Goal: Information Seeking & Learning: Learn about a topic

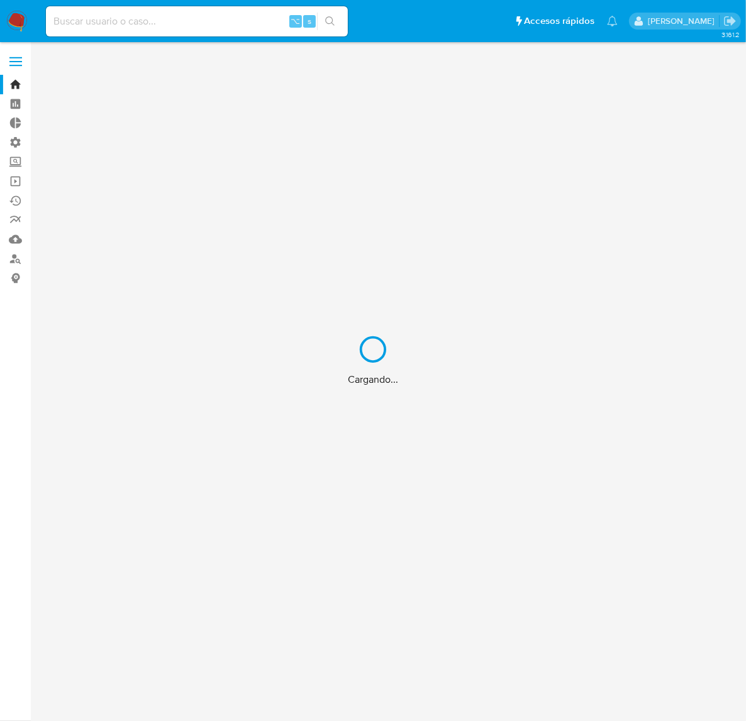
click at [186, 21] on div "Cargando..." at bounding box center [373, 360] width 746 height 721
click at [167, 22] on div "Cargando..." at bounding box center [373, 360] width 746 height 721
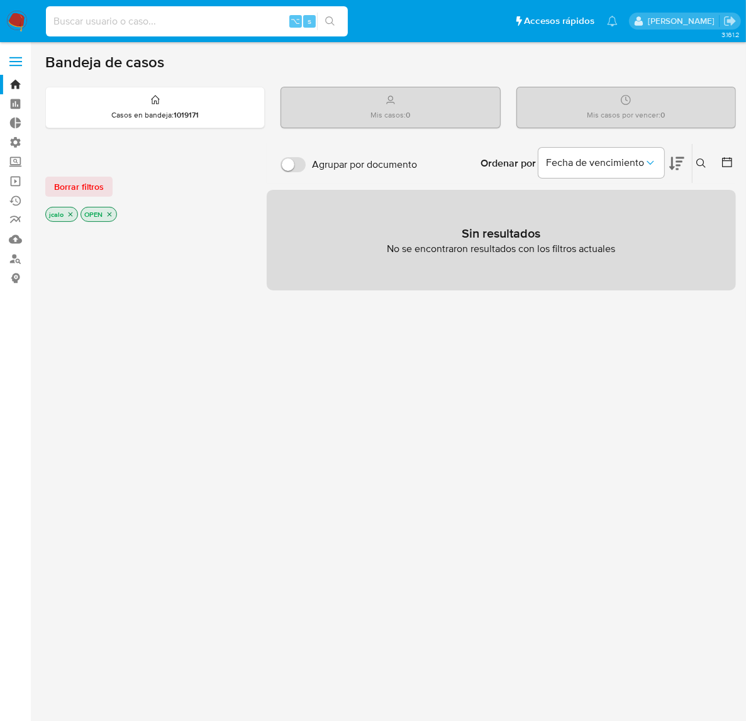
click at [211, 27] on input at bounding box center [197, 21] width 302 height 16
paste input "UxXuAprQL3Hi2RpXTFrZLLem"
type input "UxXuAprQL3Hi2RpXTFrZLLem"
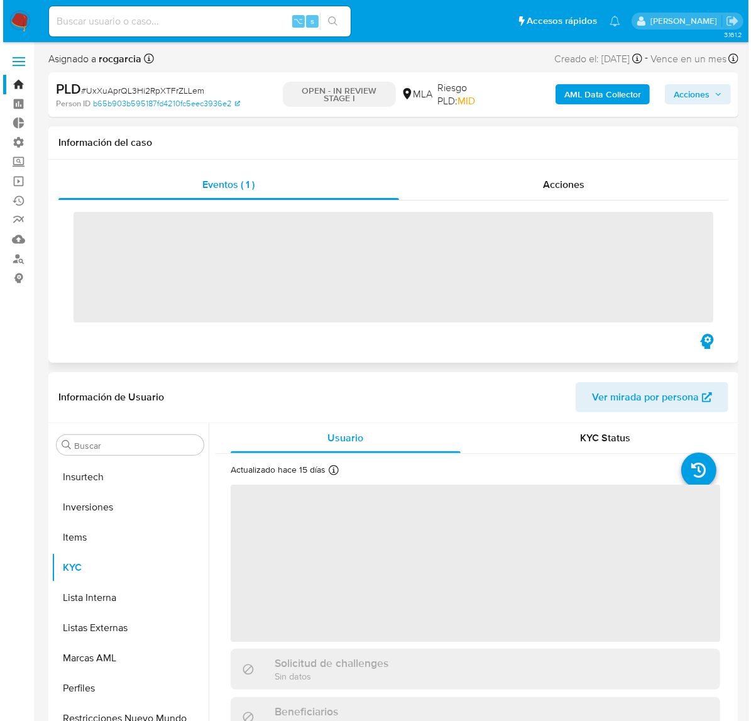
scroll to position [652, 0]
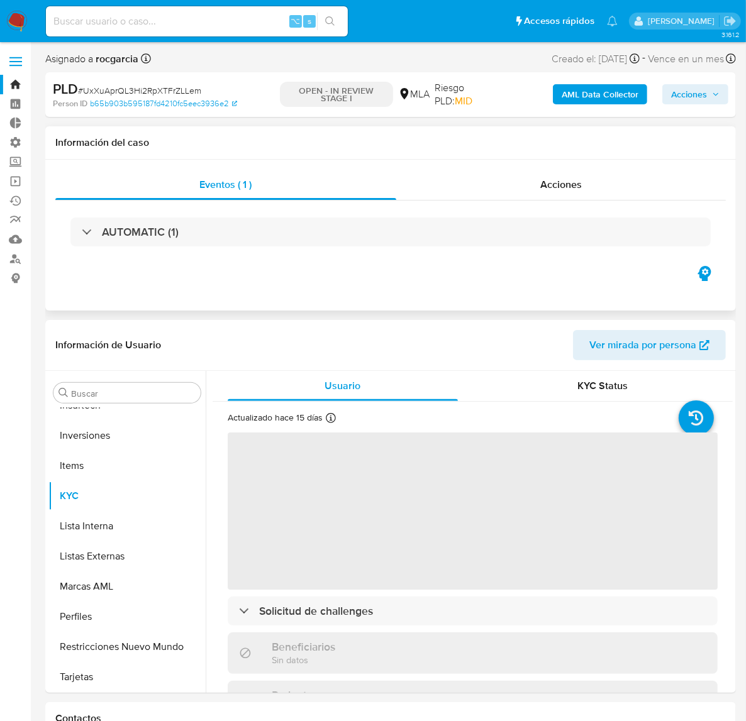
select select "10"
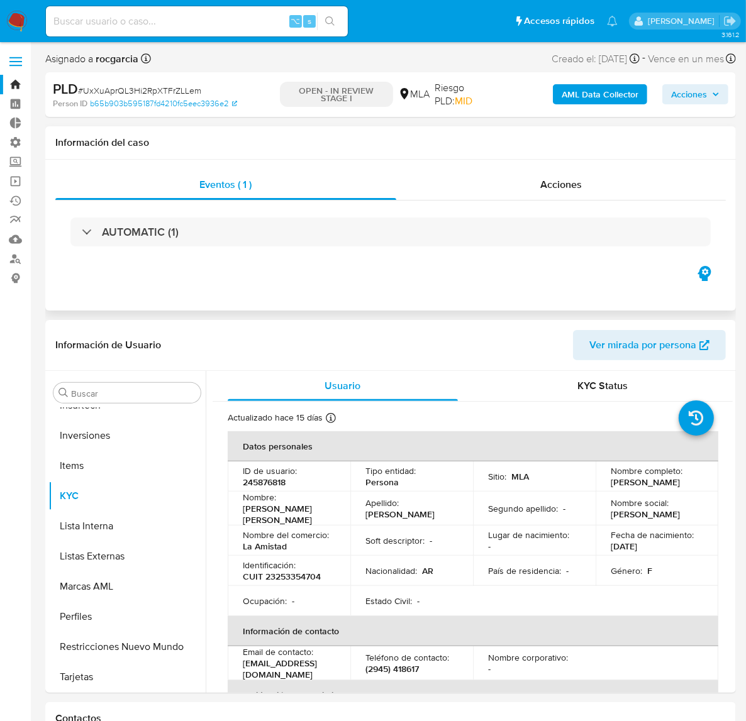
click at [609, 100] on b "AML Data Collector" at bounding box center [600, 94] width 77 height 20
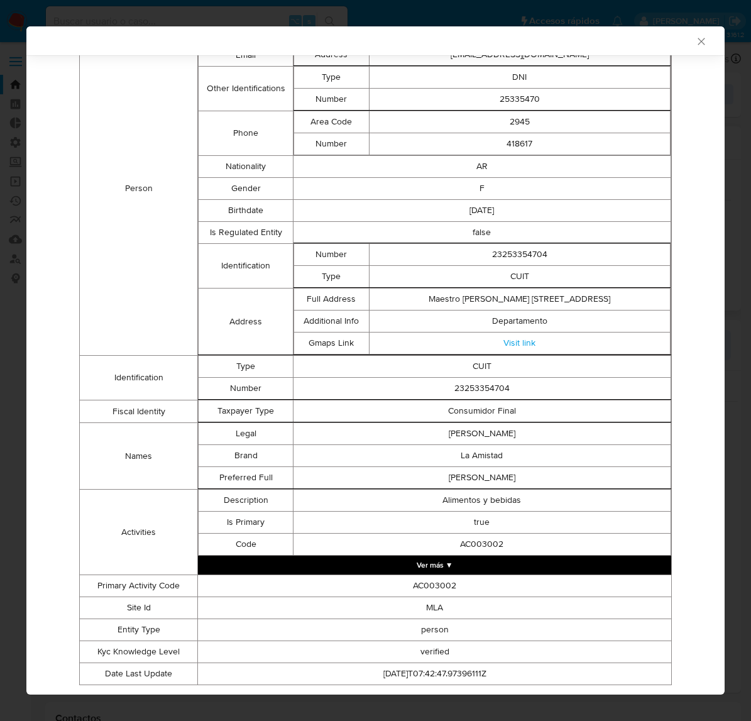
scroll to position [260, 0]
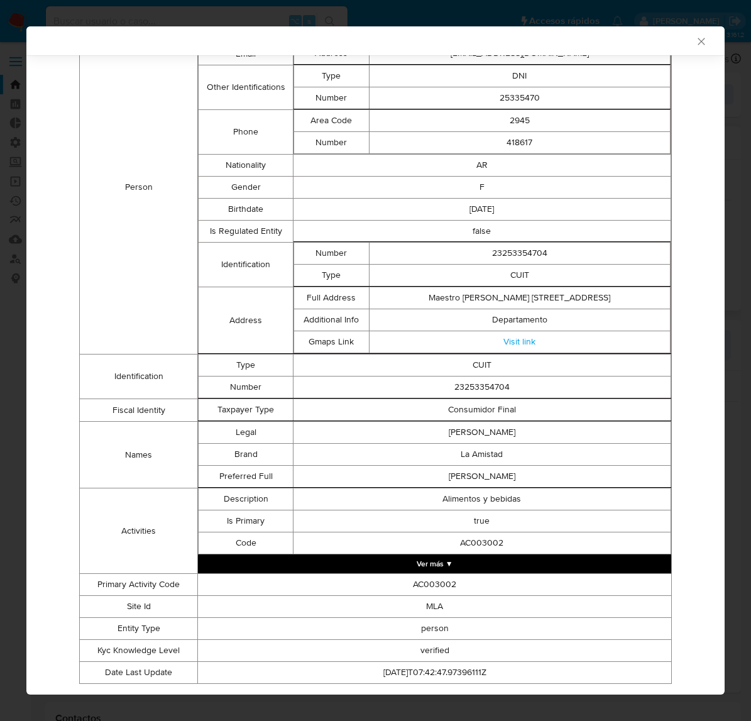
click at [494, 586] on td "AC003002" at bounding box center [435, 585] width 474 height 22
click at [506, 562] on button "Ver más ▼" at bounding box center [435, 564] width 474 height 19
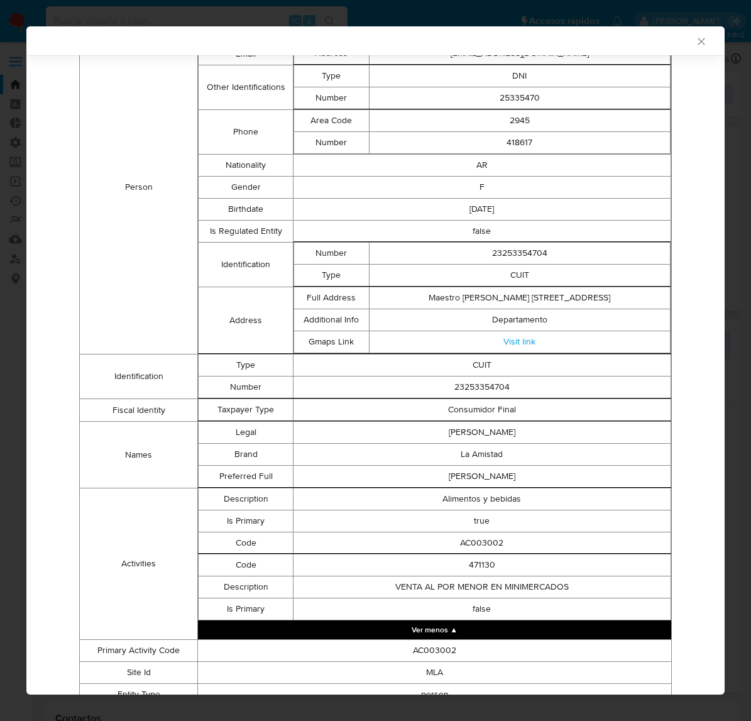
click at [476, 513] on tbody "Description Alimentos y bebidas Is Primary true Code AC003002" at bounding box center [435, 521] width 473 height 66
click at [476, 510] on td "Alimentos y bebidas" at bounding box center [482, 499] width 378 height 22
click at [479, 609] on td "false" at bounding box center [482, 609] width 378 height 22
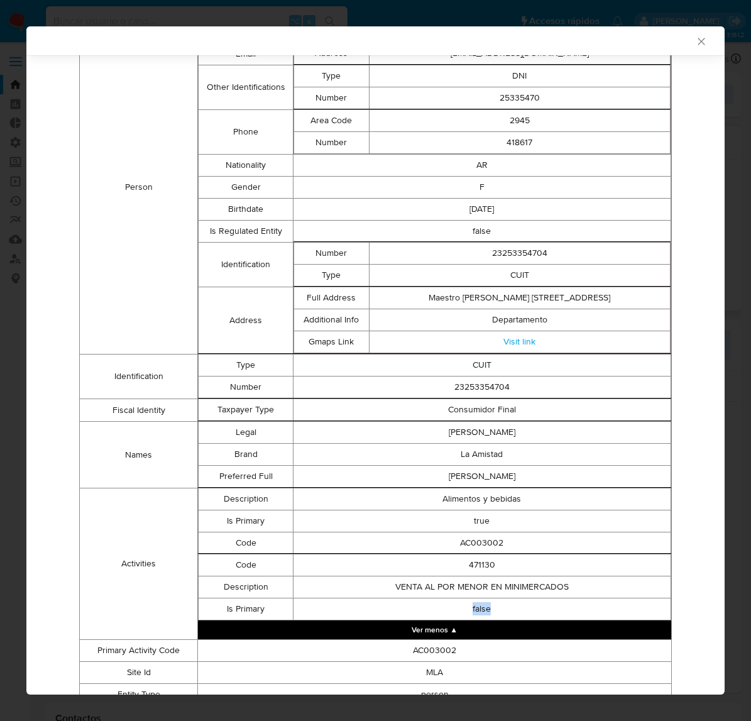
click at [479, 609] on td "false" at bounding box center [482, 609] width 378 height 22
click at [485, 575] on td "471130" at bounding box center [482, 565] width 378 height 22
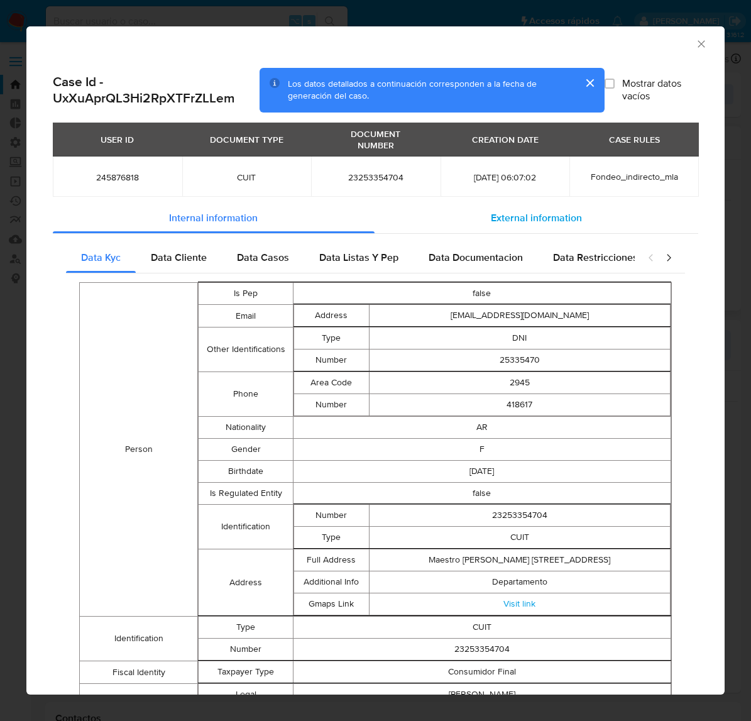
click at [502, 219] on span "External information" at bounding box center [536, 218] width 91 height 14
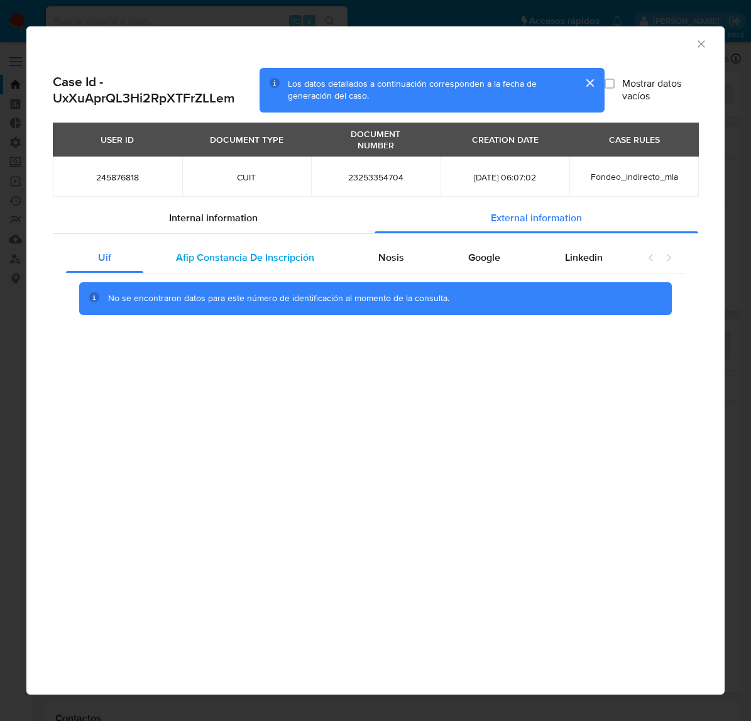
click at [283, 244] on div "Afip Constancia De Inscripción" at bounding box center [244, 258] width 202 height 30
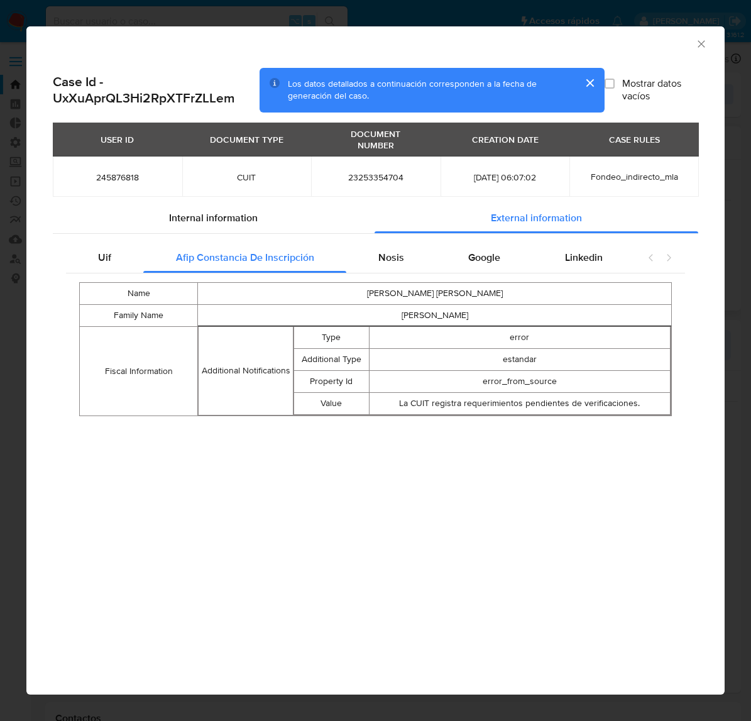
click at [355, 367] on td "Additional Type" at bounding box center [331, 359] width 75 height 22
click at [344, 381] on td "Property Id" at bounding box center [331, 381] width 75 height 22
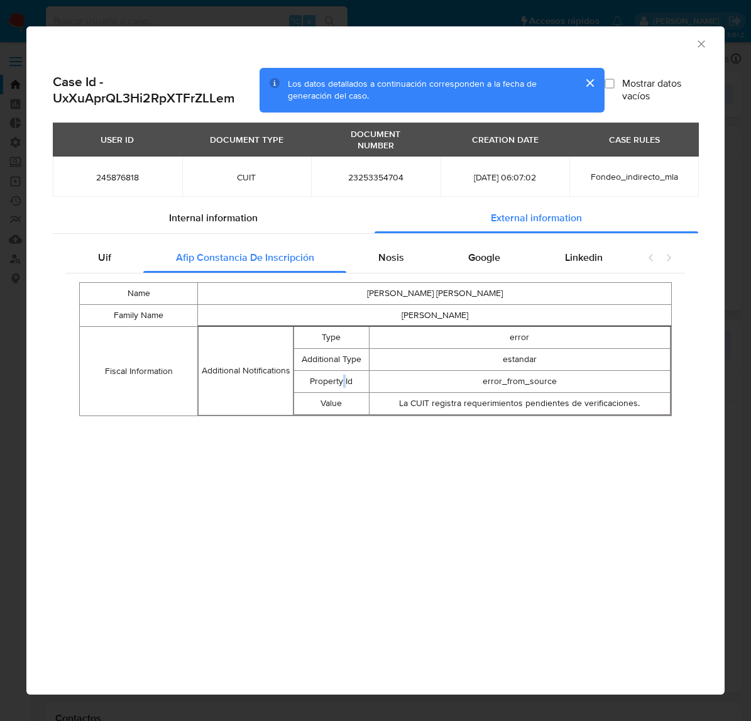
click at [344, 381] on td "Property Id" at bounding box center [331, 381] width 75 height 22
click at [345, 418] on div "Name [PERSON_NAME] [PERSON_NAME] Family Name [PERSON_NAME] Fiscal Information A…" at bounding box center [375, 350] width 619 height 152
click at [388, 247] on div "Nosis" at bounding box center [392, 258] width 90 height 30
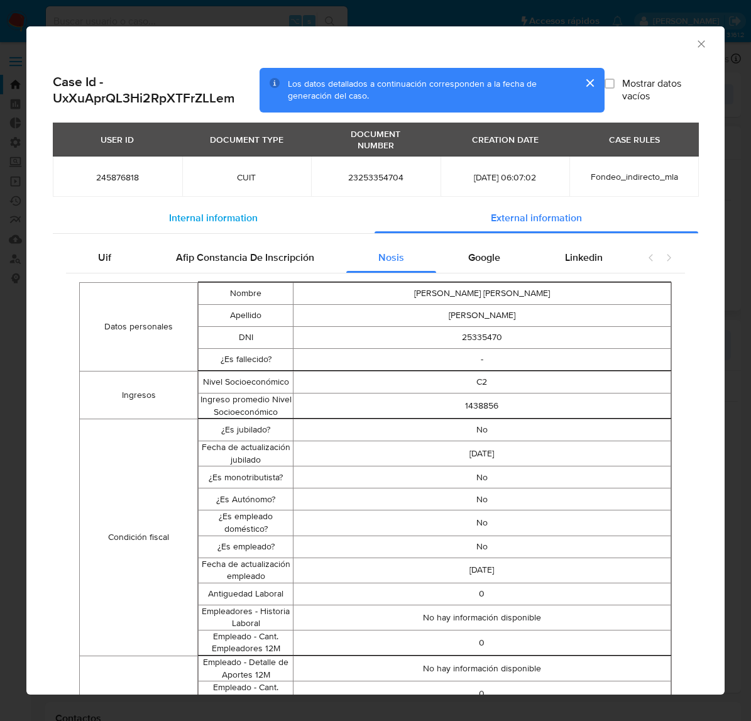
click at [223, 216] on span "Internal information" at bounding box center [213, 218] width 89 height 14
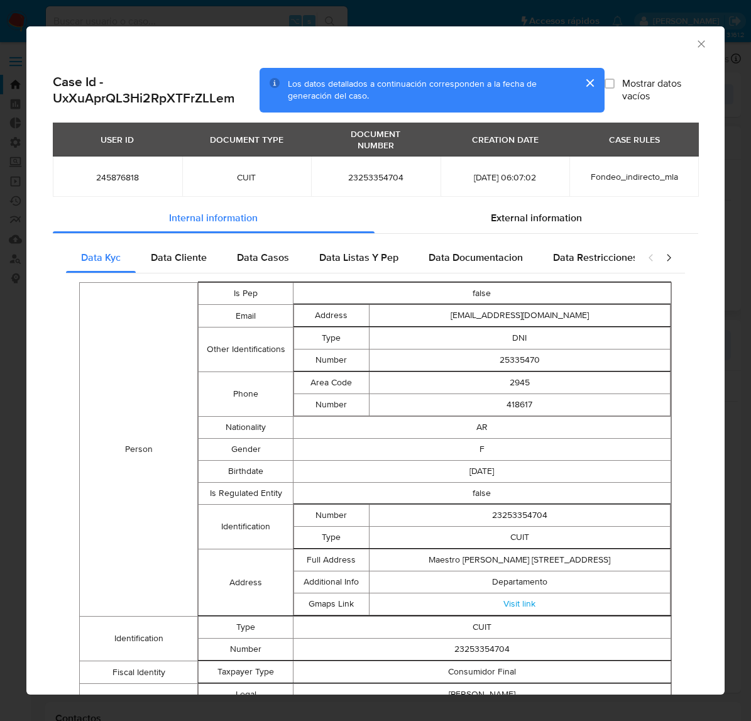
scroll to position [652, 0]
click at [316, 262] on div "Data Listas Y Pep" at bounding box center [358, 258] width 109 height 30
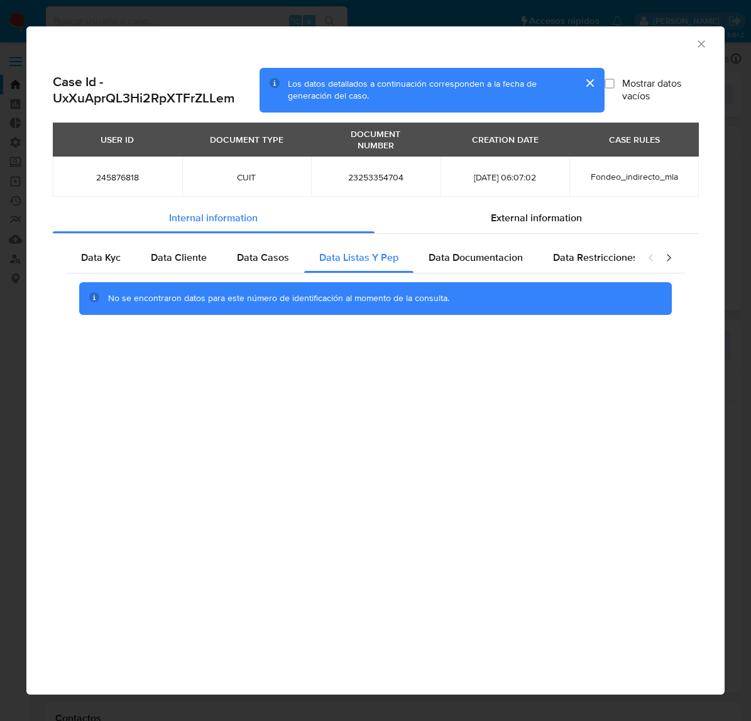
click at [438, 239] on div "Data Kyc Data Cliente Data Casos Data Listas Y Pep Data Documentacion Data Rest…" at bounding box center [376, 283] width 646 height 99
click at [438, 228] on div "External information" at bounding box center [537, 218] width 324 height 30
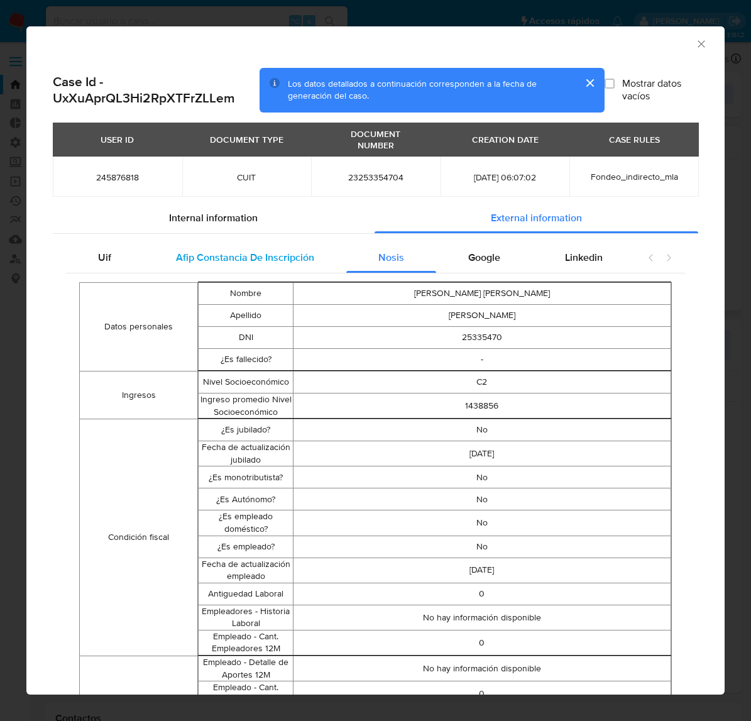
click at [245, 254] on span "Afip Constancia De Inscripción" at bounding box center [245, 257] width 138 height 14
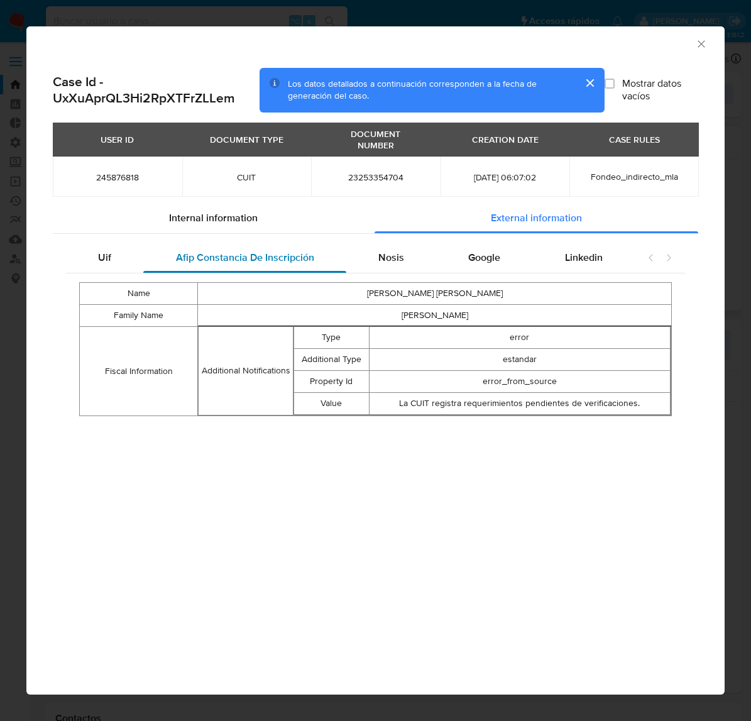
click at [155, 250] on div "Afip Constancia De Inscripción" at bounding box center [244, 258] width 202 height 30
click at [136, 250] on div "Uif" at bounding box center [104, 258] width 77 height 30
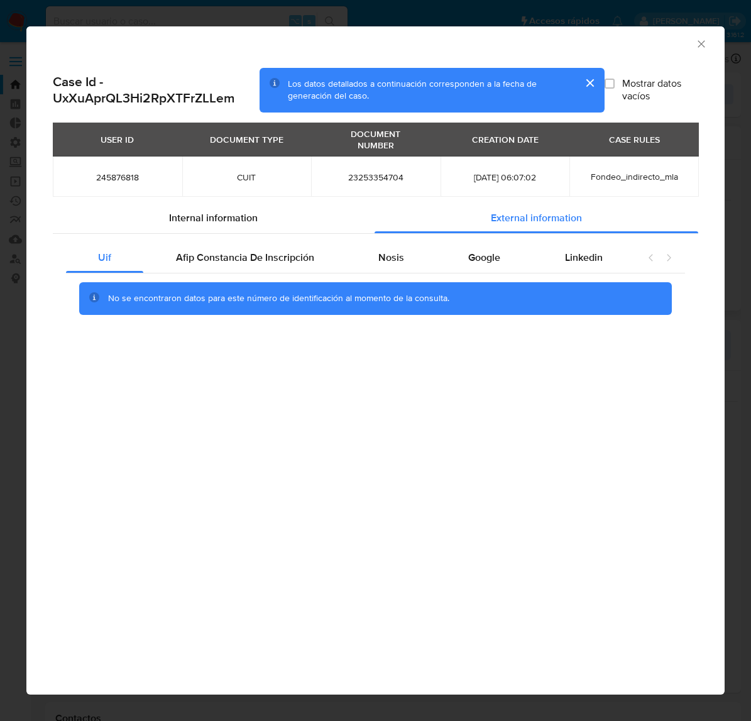
click at [185, 274] on div "No se encontraron datos para este número de identificación al momento de la con…" at bounding box center [375, 299] width 619 height 50
click at [189, 262] on span "Afip Constancia De Inscripción" at bounding box center [245, 257] width 138 height 14
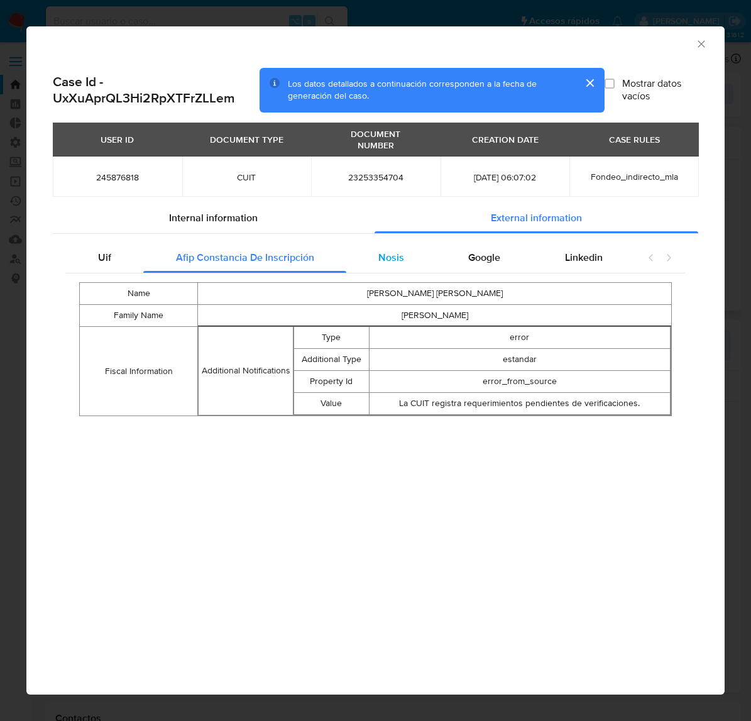
click at [404, 262] on div "Nosis" at bounding box center [392, 258] width 90 height 30
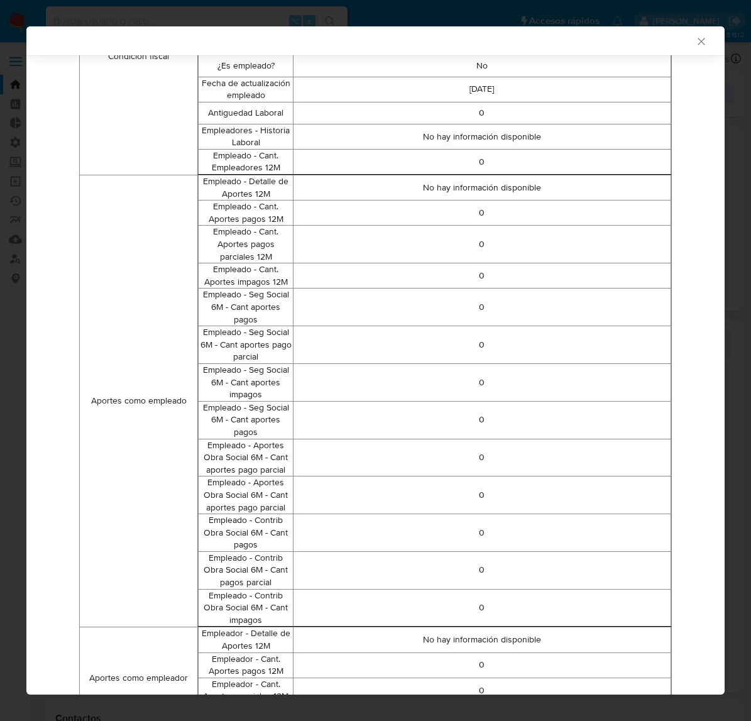
scroll to position [0, 0]
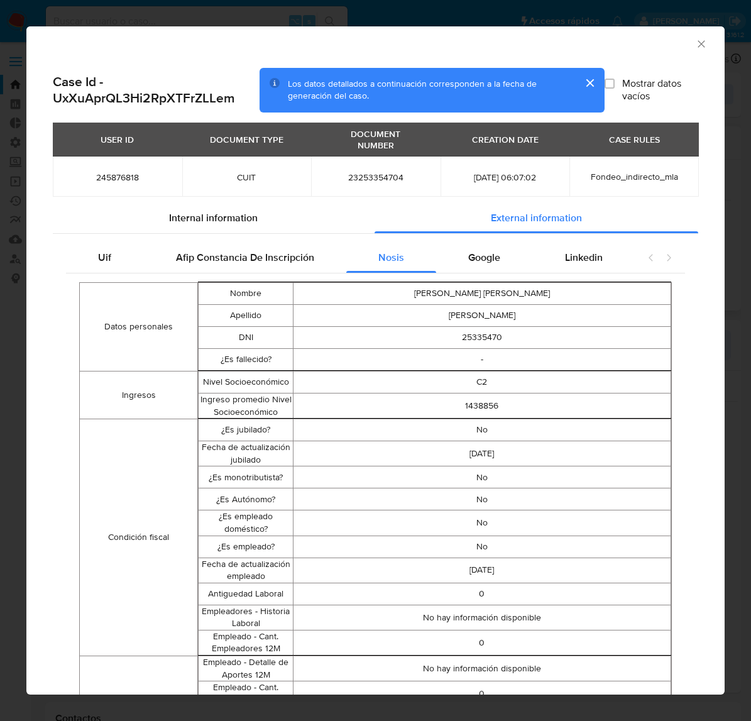
click at [482, 369] on td "-" at bounding box center [482, 359] width 378 height 22
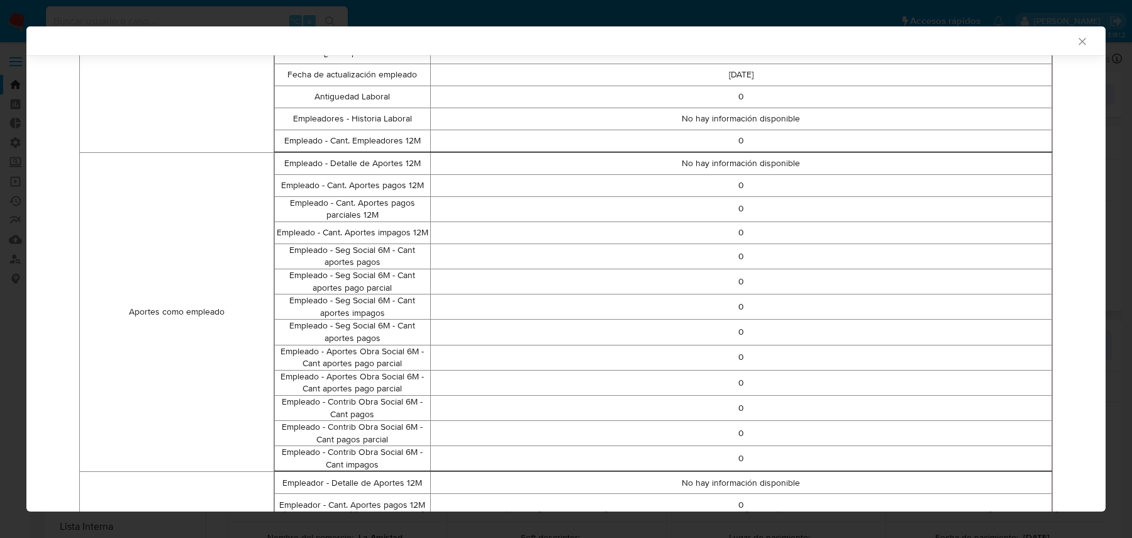
scroll to position [473, 0]
click at [8, 130] on div "AML Data Collector Case Id - UxXuAprQL3Hi2RpXTFrZLLem Los datos detallados a co…" at bounding box center [566, 269] width 1132 height 538
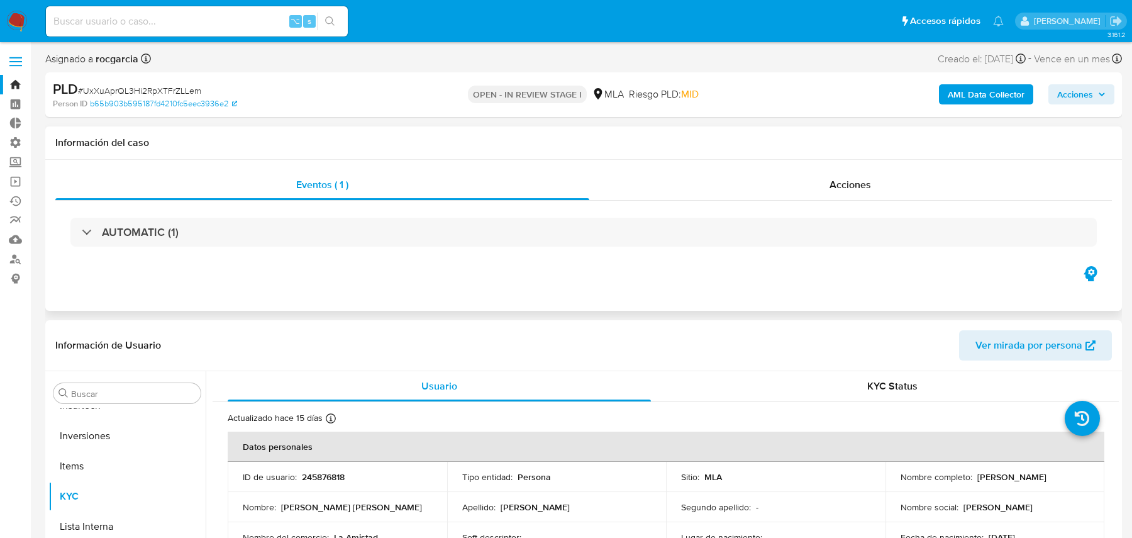
click at [517, 246] on div "AUTOMATIC (1)" at bounding box center [583, 232] width 1056 height 63
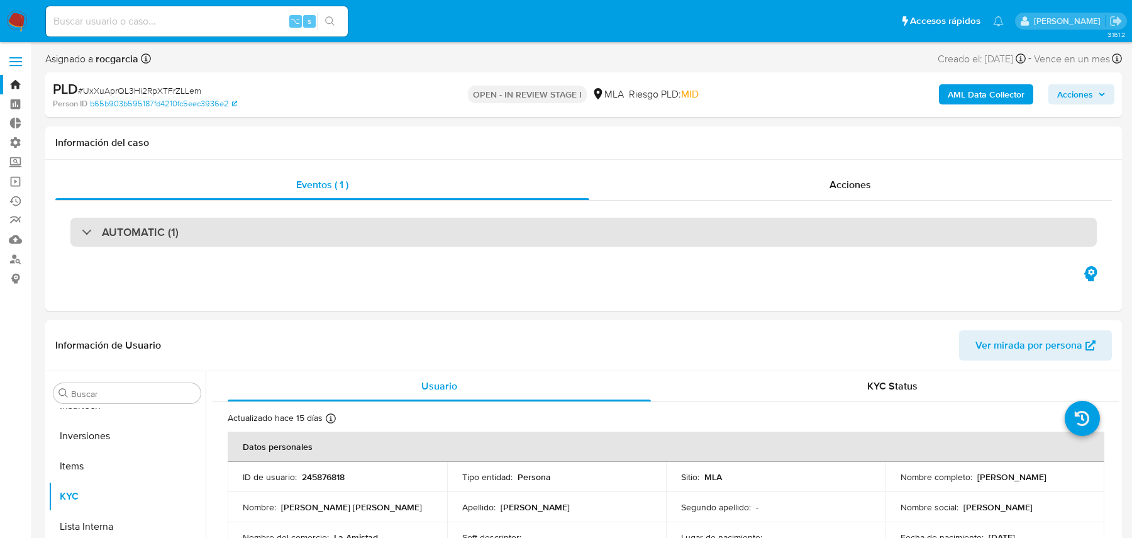
click at [539, 233] on div "AUTOMATIC (1)" at bounding box center [583, 232] width 1026 height 29
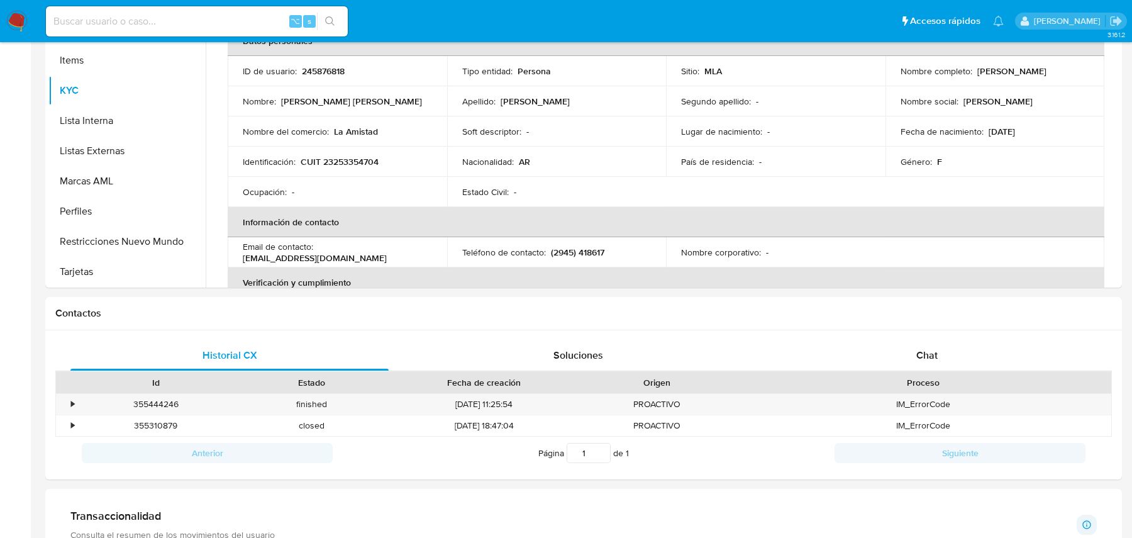
scroll to position [0, 0]
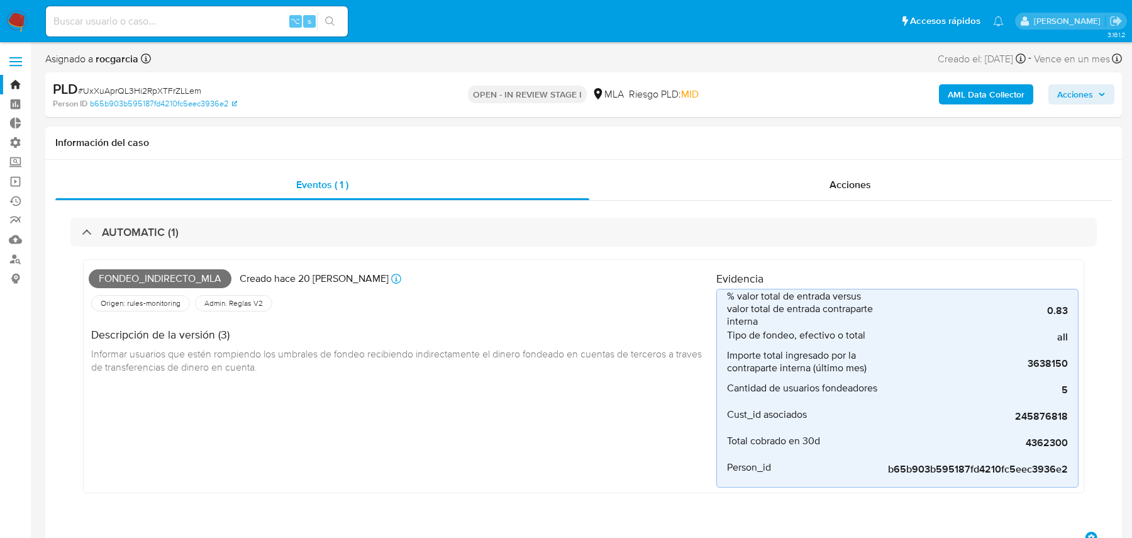
click at [745, 93] on b "AML Data Collector" at bounding box center [986, 94] width 77 height 20
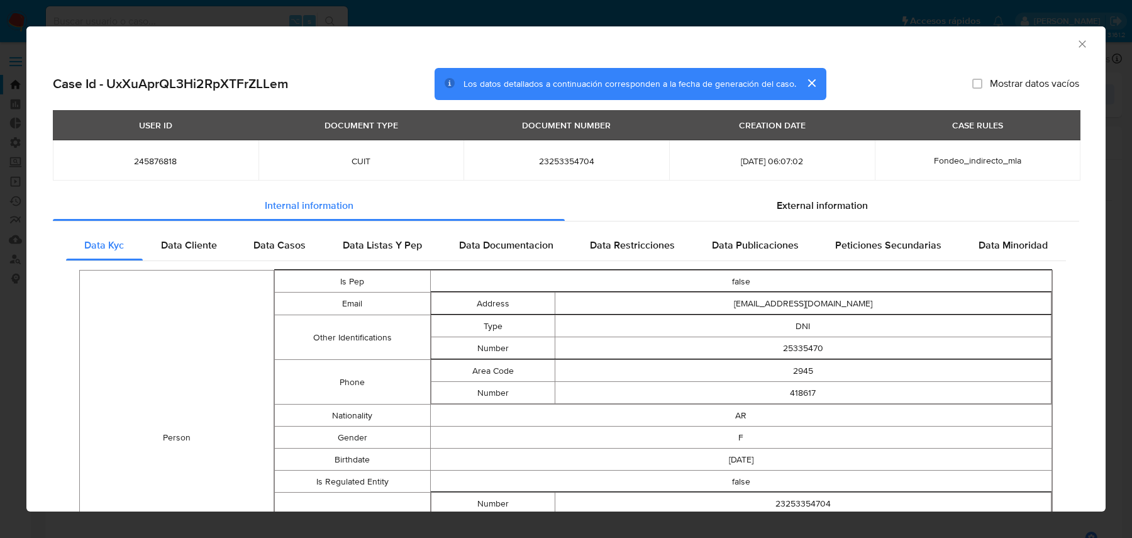
click at [27, 12] on div "AML Data Collector Case Id - UxXuAprQL3Hi2RpXTFrZLLem Los datos detallados a co…" at bounding box center [566, 269] width 1132 height 538
